Goal: Information Seeking & Learning: Learn about a topic

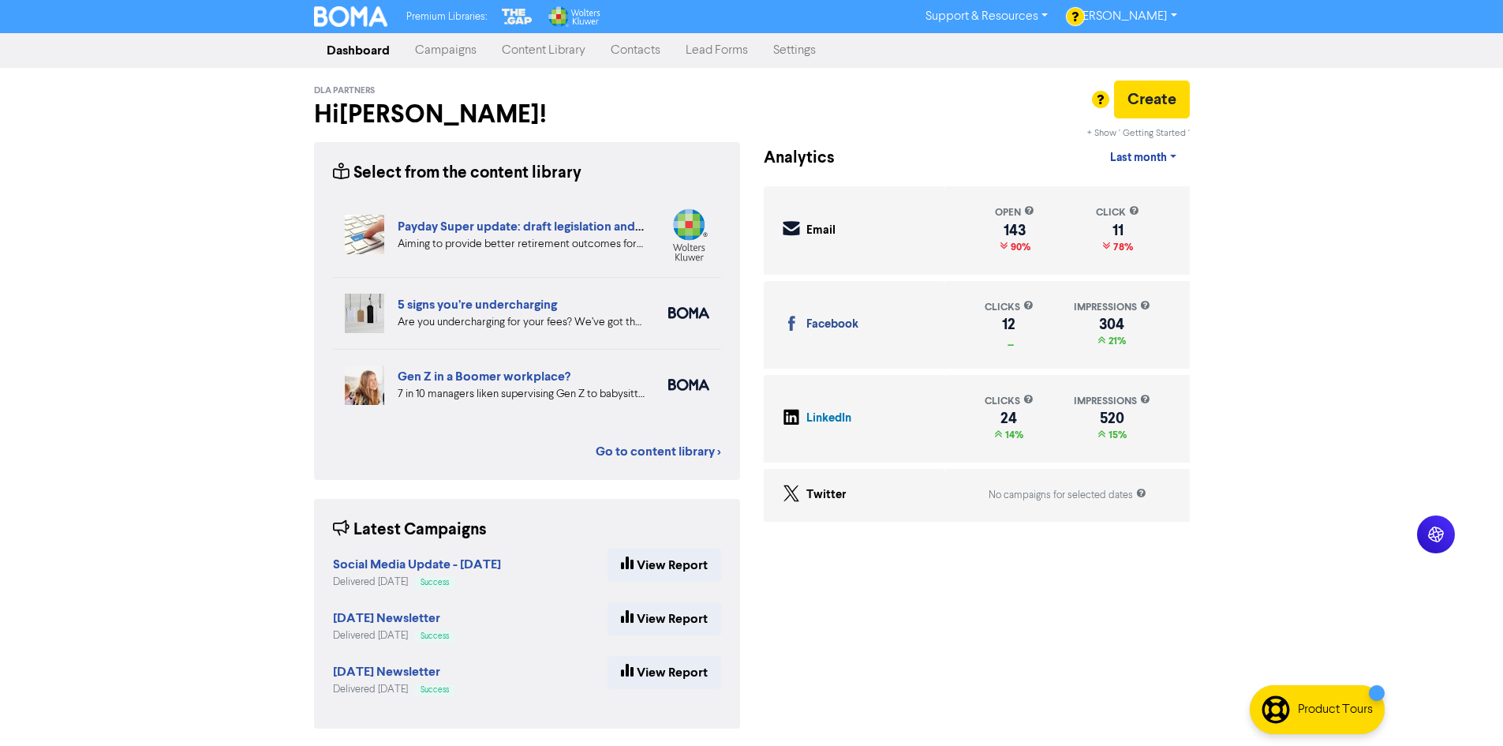
click at [540, 52] on link "Content Library" at bounding box center [543, 51] width 109 height 32
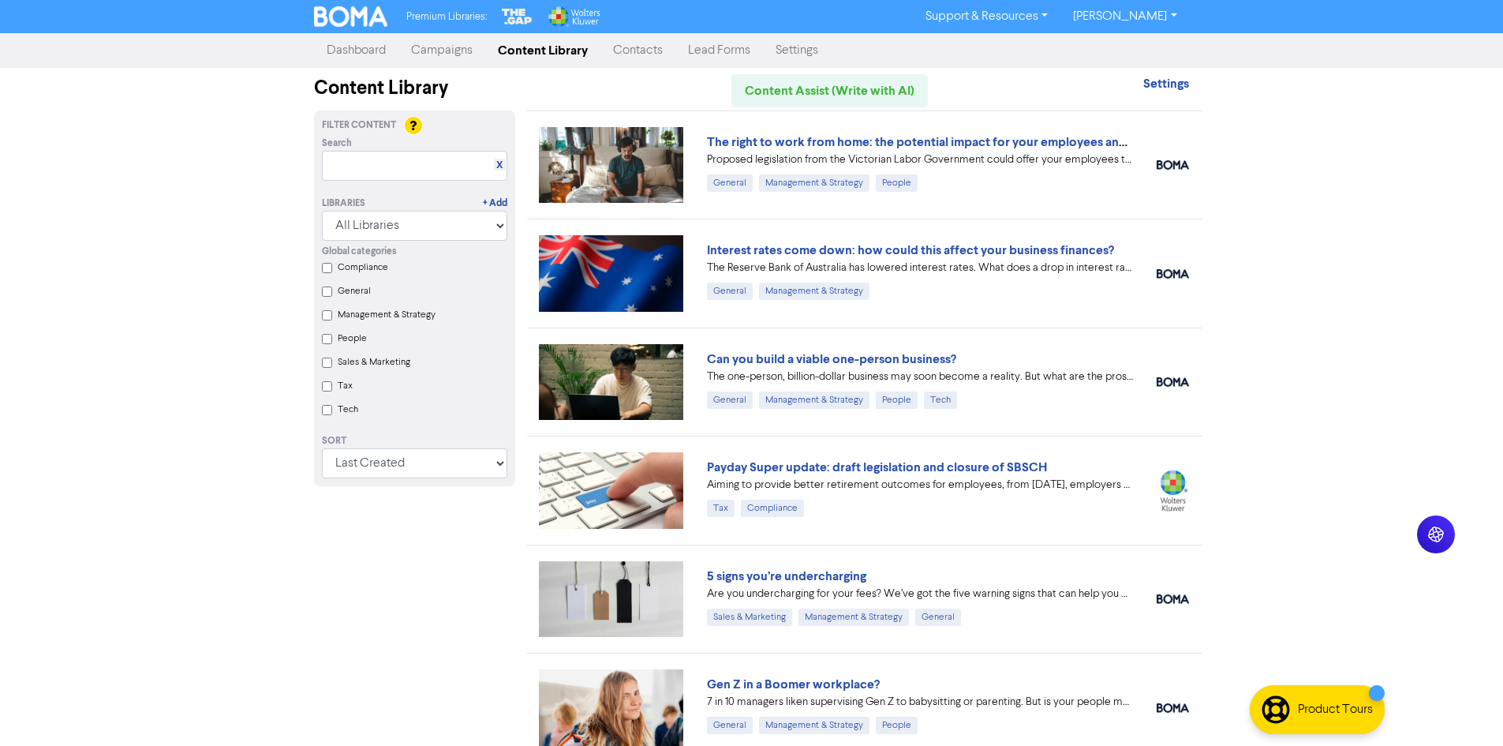
click at [516, 517] on div "Filter Content Search X Libraries + Add All Libraries BOMA Other Partners The G…" at bounding box center [414, 652] width 225 height 1085
click at [524, 501] on div "Filter Content Search X Libraries + Add All Libraries BOMA Other Partners The G…" at bounding box center [414, 652] width 225 height 1085
click at [785, 144] on link "The right to work from home: the potential impact for your employees and busine…" at bounding box center [942, 142] width 471 height 16
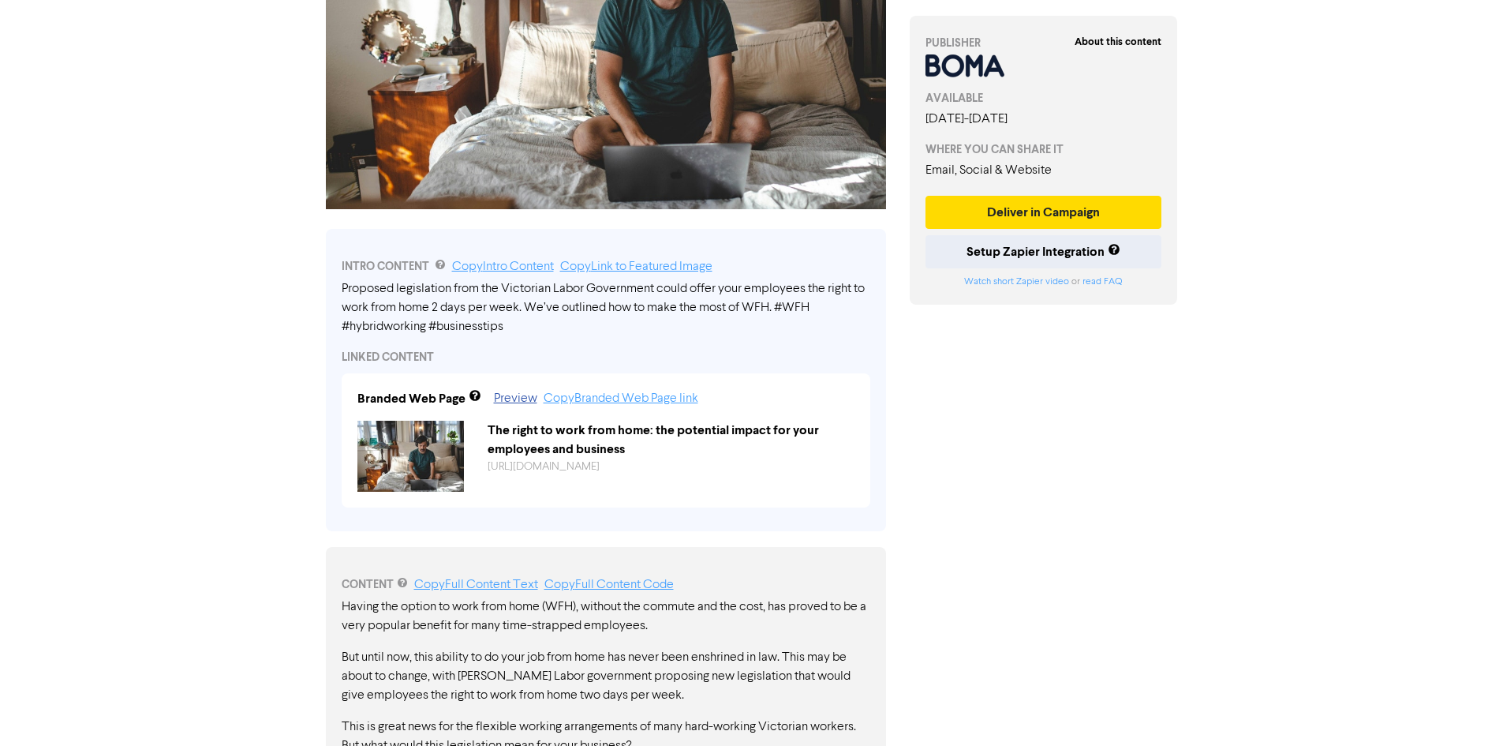
scroll to position [394, 0]
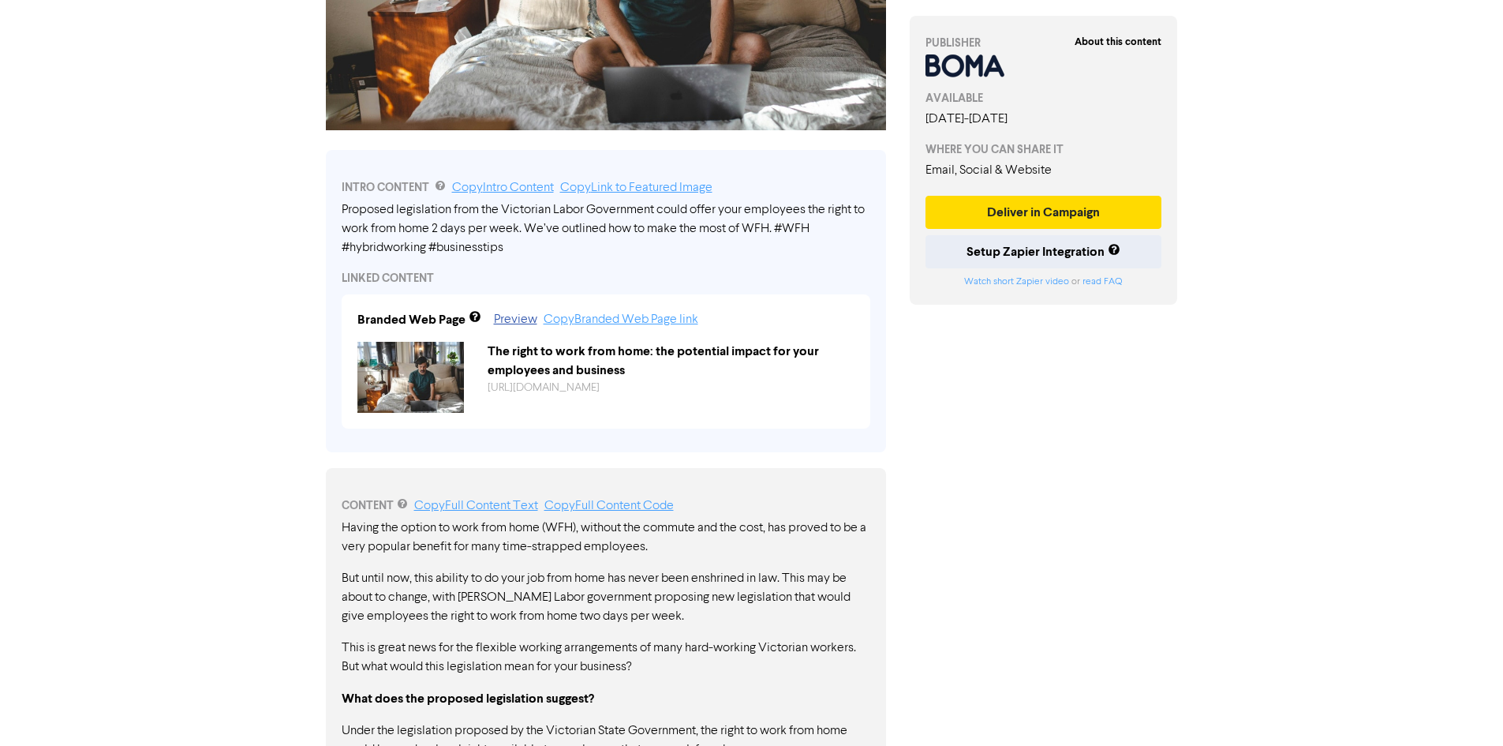
drag, startPoint x: 682, startPoint y: 615, endPoint x: 636, endPoint y: 622, distance: 46.2
click at [682, 615] on p "But until now, this ability to do your job from home has never been enshrined i…" at bounding box center [606, 597] width 529 height 57
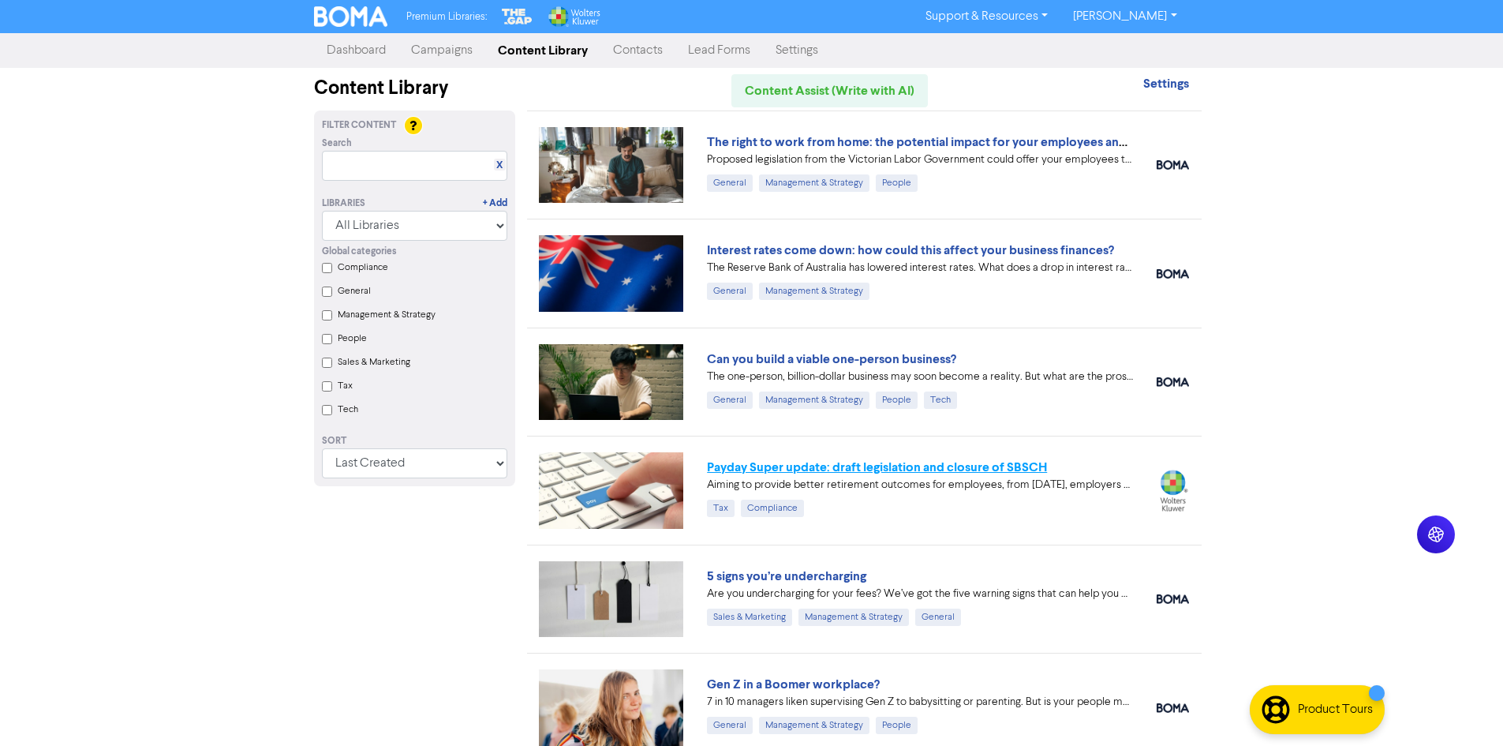
click at [1037, 466] on link "Payday Super update: draft legislation and closure of SBSCH" at bounding box center [877, 467] width 340 height 16
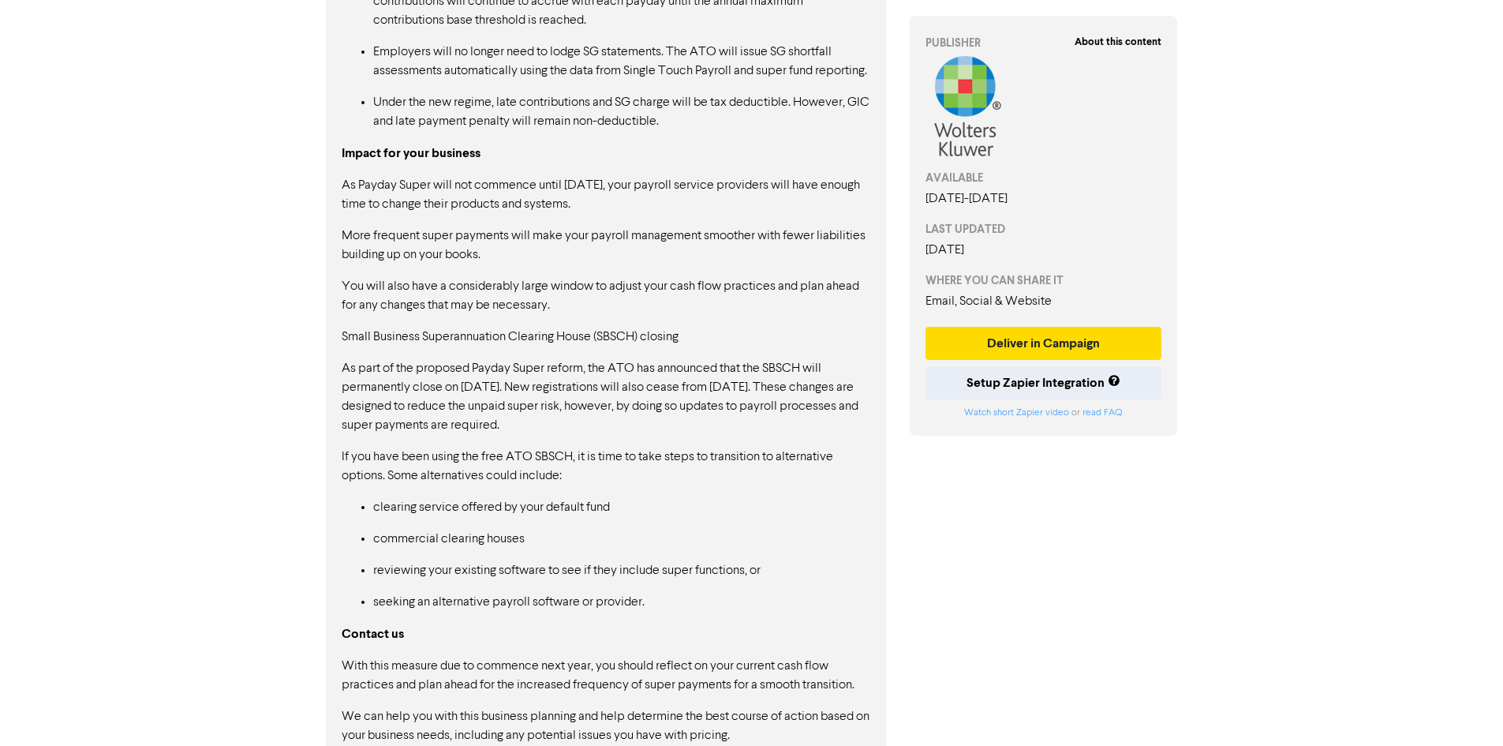
scroll to position [1340, 0]
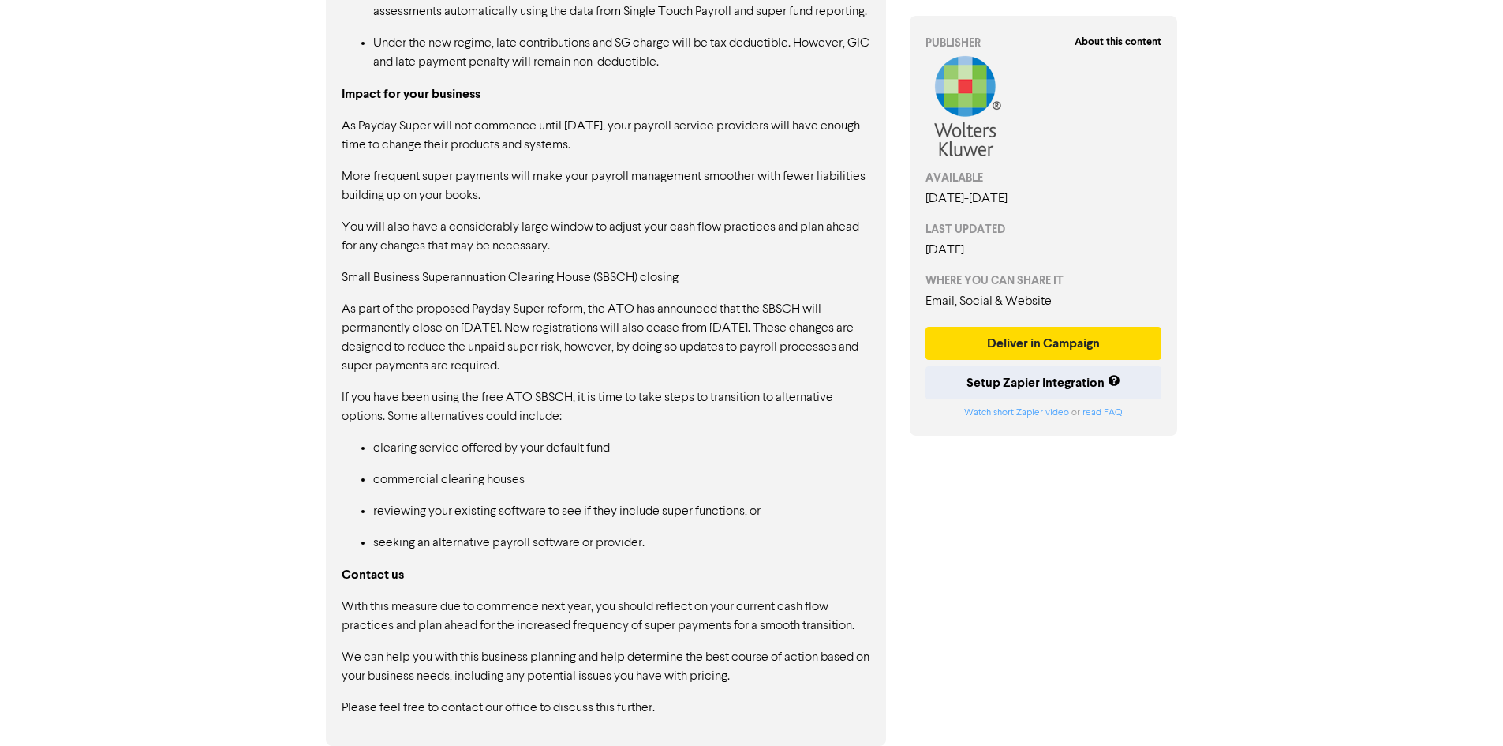
click at [781, 556] on div "As part of the 2023-24 Federal Budget, the federal government announced "Payday…" at bounding box center [606, 144] width 529 height 1145
click at [664, 661] on p "We can help you with this business planning and help determine the best course …" at bounding box center [606, 667] width 529 height 38
click at [656, 691] on div "As part of the 2023-24 Federal Budget, the federal government announced "Payday…" at bounding box center [606, 144] width 529 height 1145
click at [632, 304] on p "As part of the proposed Payday Super reform, the ATO has announced that the SBS…" at bounding box center [606, 338] width 529 height 76
click at [587, 340] on p "As part of the proposed Payday Super reform, the ATO has announced that the SBS…" at bounding box center [606, 338] width 529 height 76
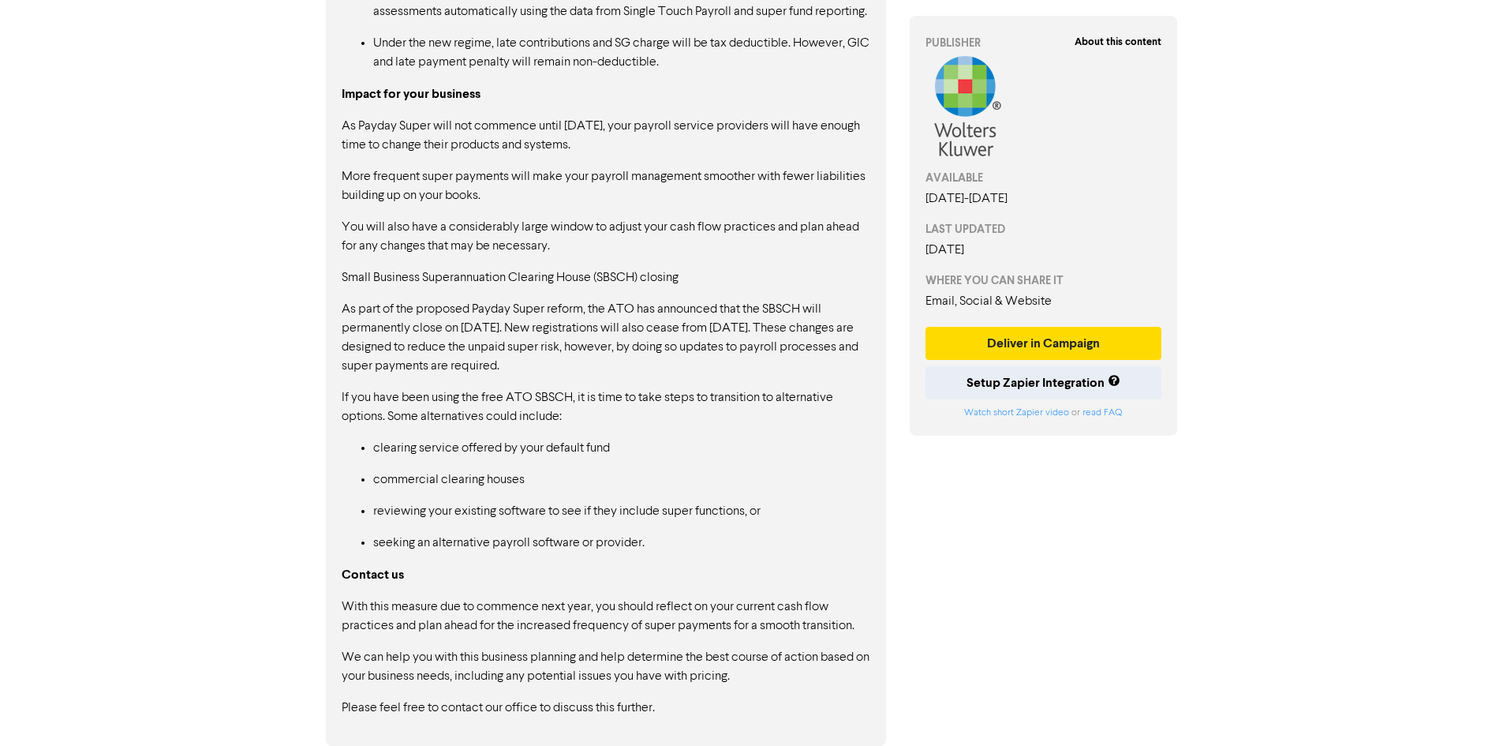
click at [714, 327] on p "As part of the proposed Payday Super reform, the ATO has announced that the SBS…" at bounding box center [606, 338] width 529 height 76
click at [379, 353] on p "As part of the proposed Payday Super reform, the ATO has announced that the SBS…" at bounding box center [606, 338] width 529 height 76
click at [440, 345] on p "As part of the proposed Payday Super reform, the ATO has announced that the SBS…" at bounding box center [606, 338] width 529 height 76
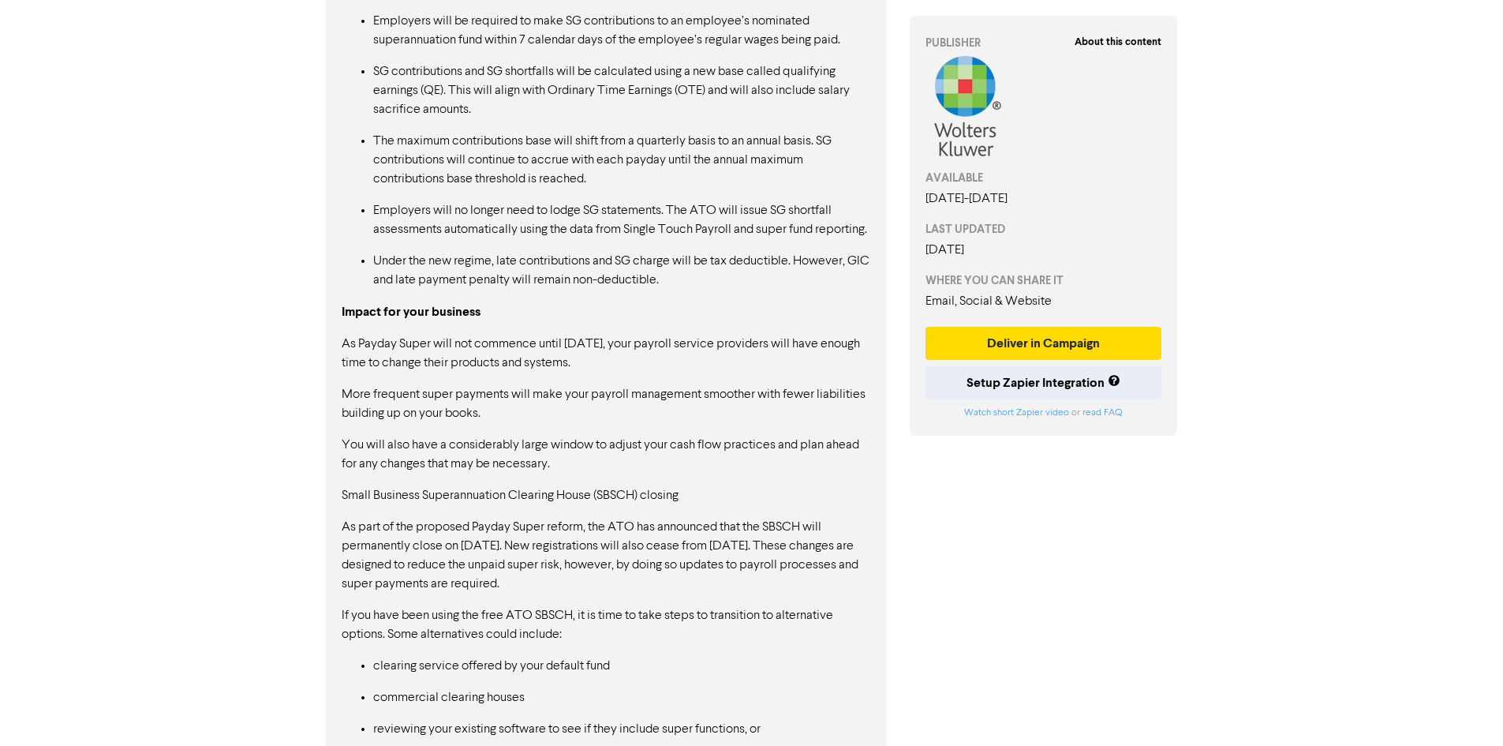
click at [501, 290] on p "Under the new regime, late contributions and SG charge will be tax deductible. …" at bounding box center [621, 271] width 497 height 38
